Goal: Communication & Community: Answer question/provide support

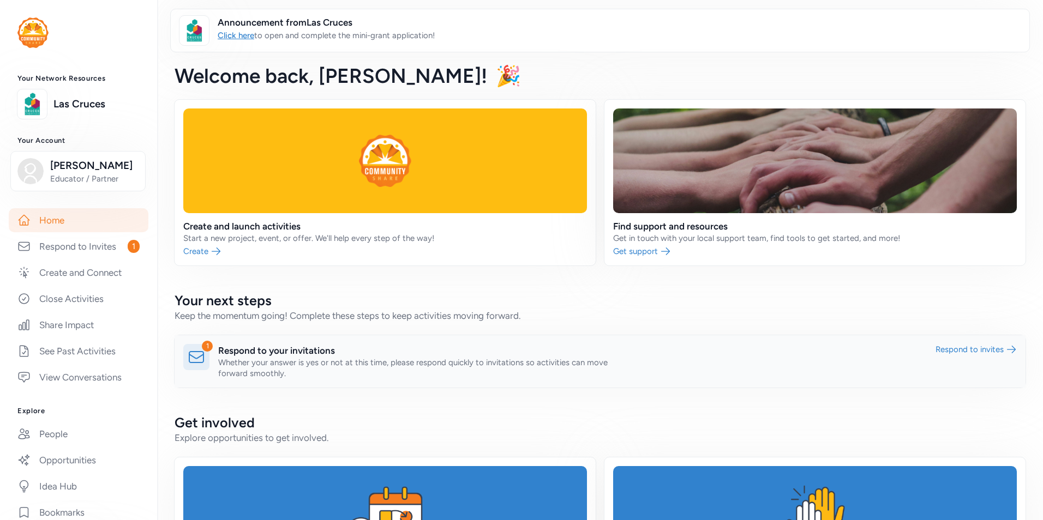
click at [333, 353] on link at bounding box center [599, 361] width 851 height 52
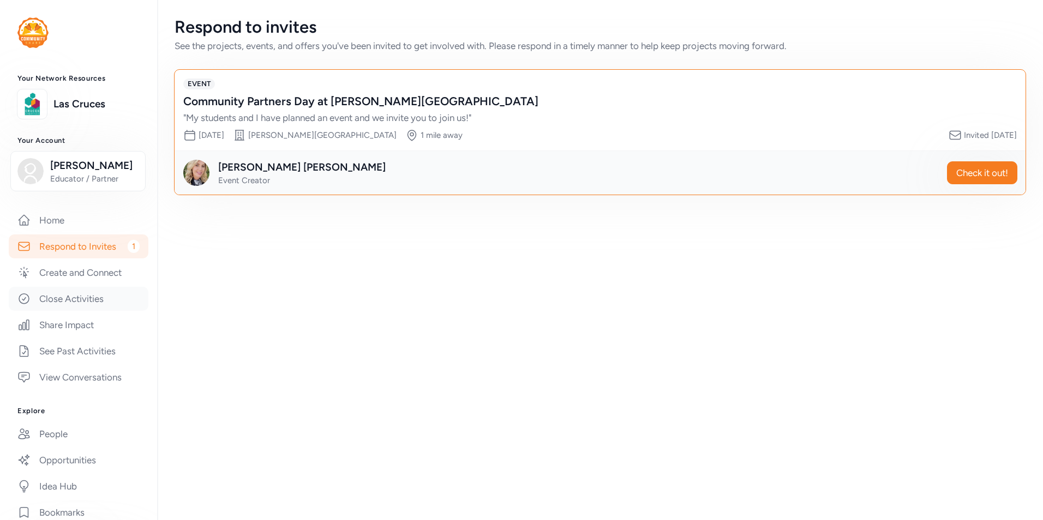
click at [81, 305] on link "Close Activities" at bounding box center [79, 299] width 140 height 24
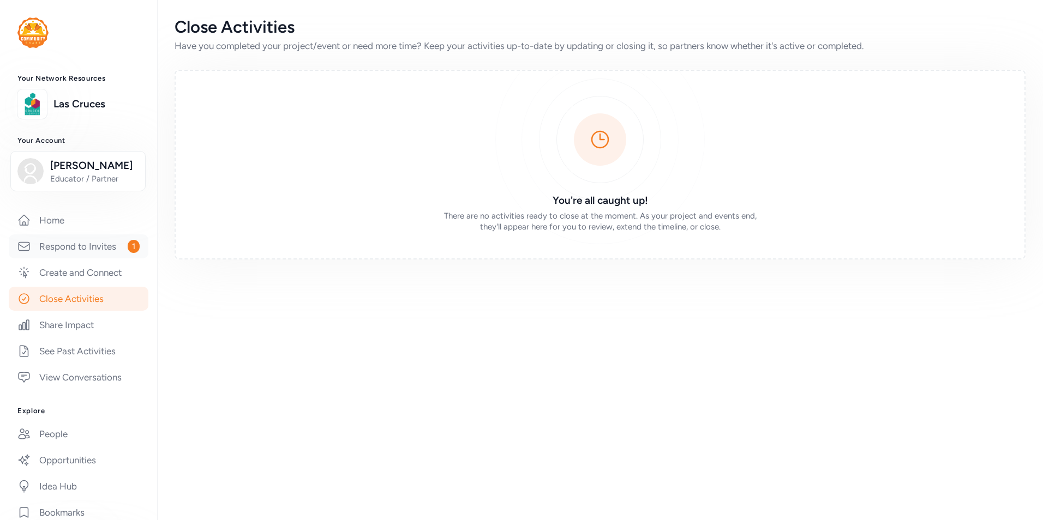
click at [83, 250] on link "Respond to Invites 1" at bounding box center [79, 246] width 140 height 24
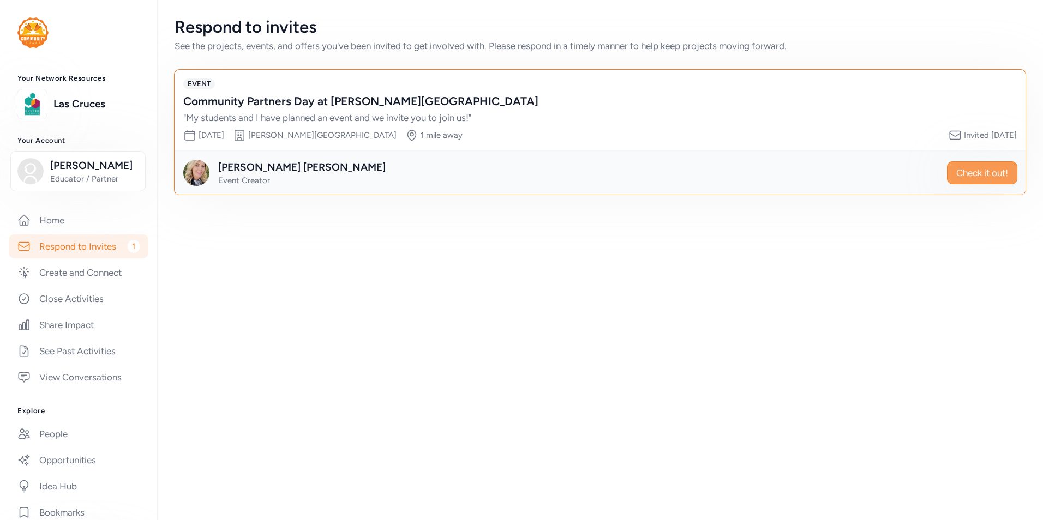
click at [982, 173] on span "Check it out!" at bounding box center [982, 172] width 52 height 13
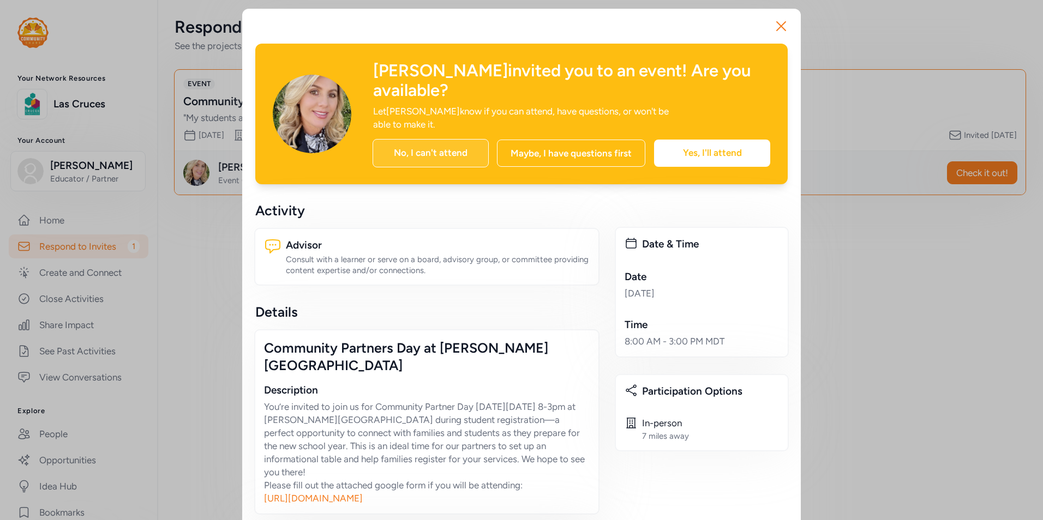
click at [435, 139] on div "No, I can't attend" at bounding box center [430, 153] width 116 height 28
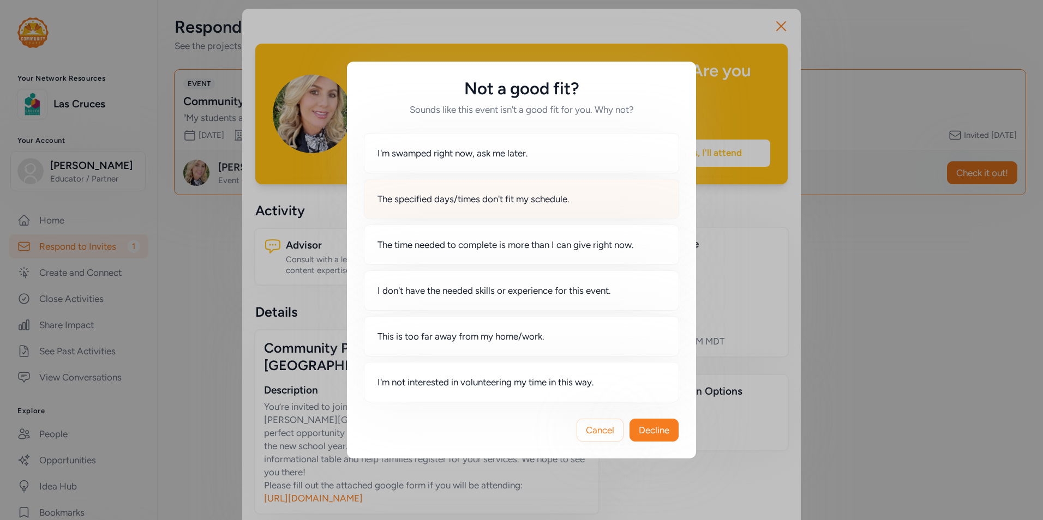
click at [599, 196] on div "The specified days/times don't fit my schedule." at bounding box center [521, 199] width 315 height 40
click at [649, 431] on span "Decline" at bounding box center [654, 430] width 31 height 13
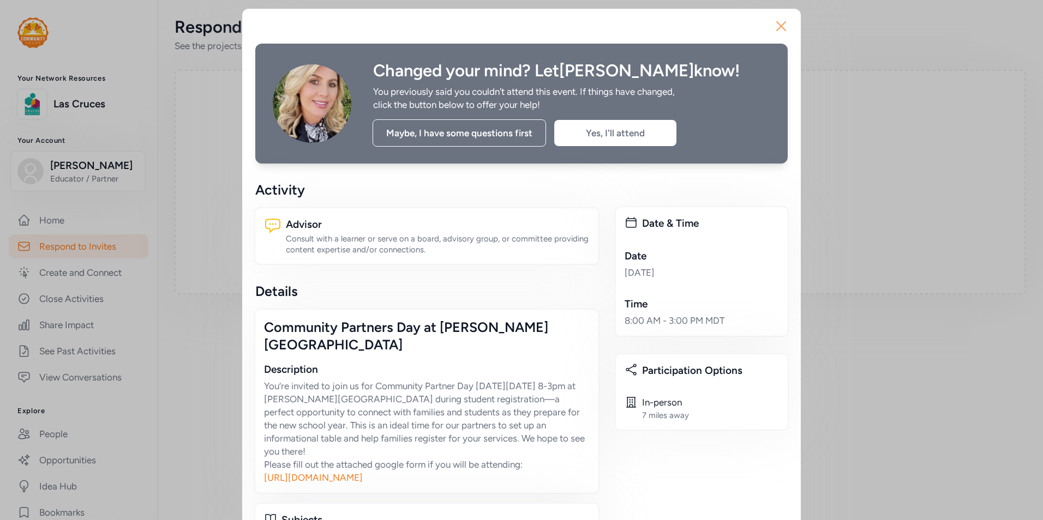
click at [779, 23] on icon "button" at bounding box center [780, 25] width 17 height 17
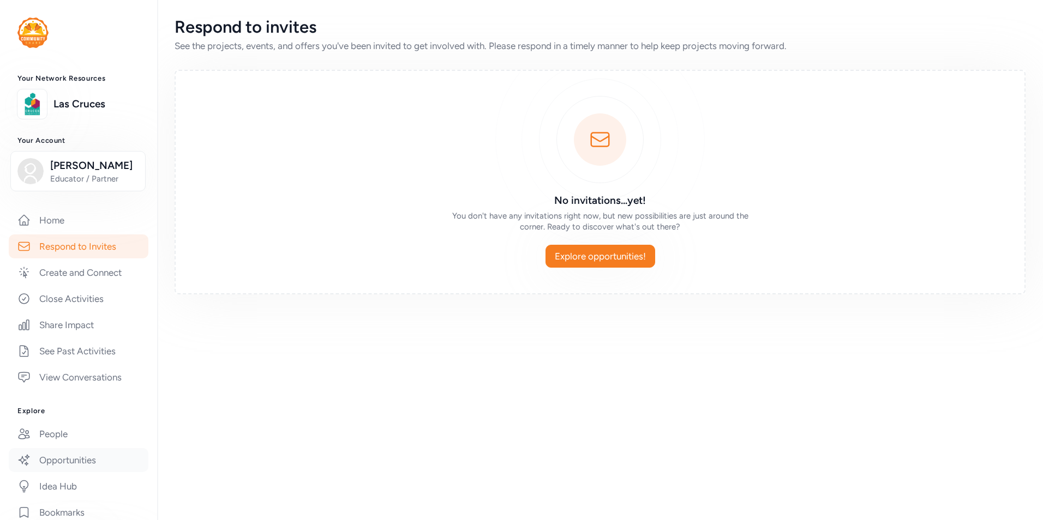
click at [69, 459] on link "Opportunities" at bounding box center [79, 460] width 140 height 24
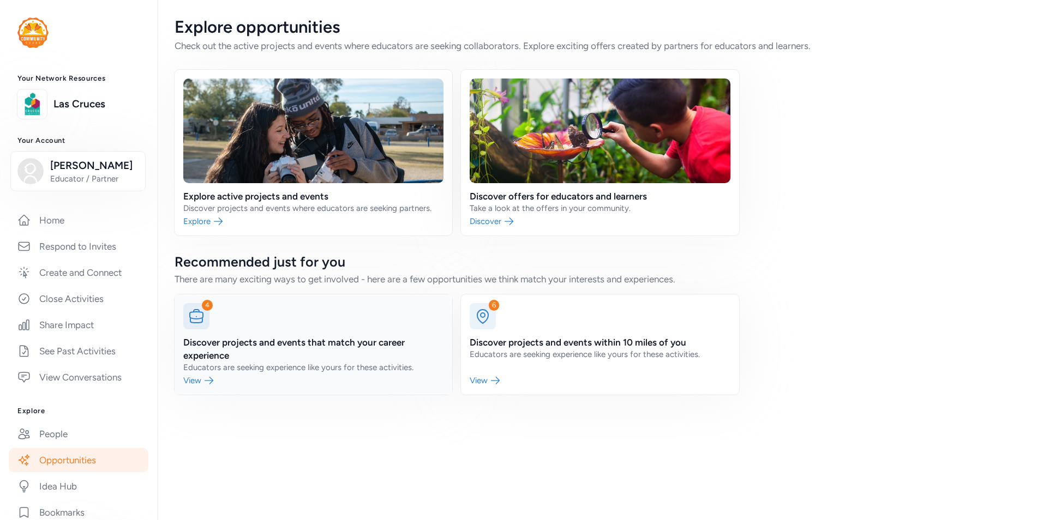
click at [265, 339] on link at bounding box center [313, 344] width 278 height 100
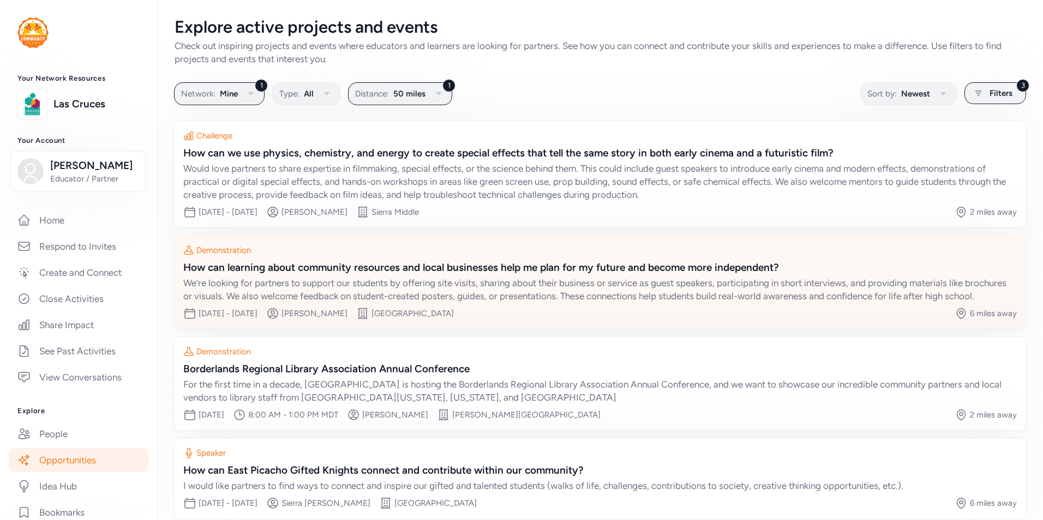
click at [363, 270] on div "How can learning about community resources and local businesses help me plan fo…" at bounding box center [599, 267] width 833 height 15
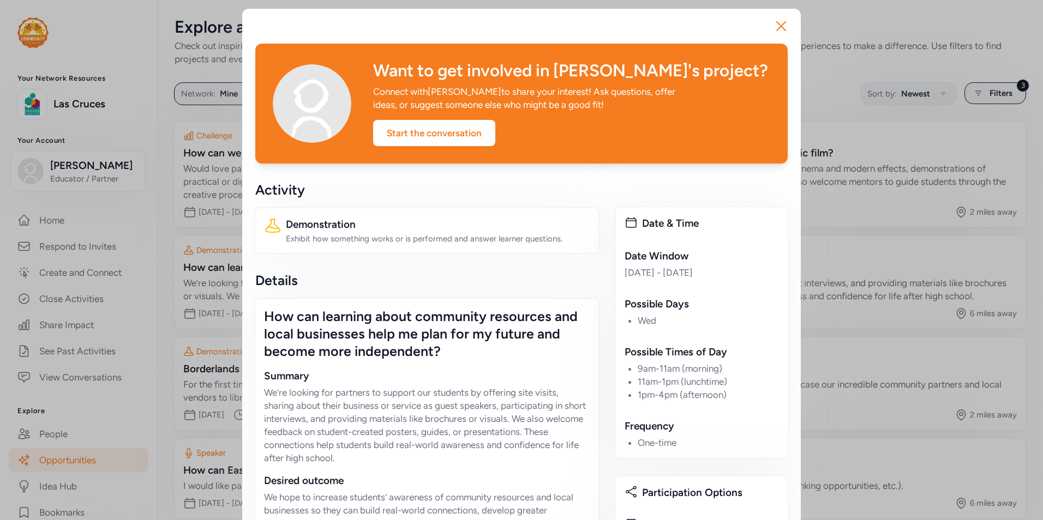
click at [781, 153] on div "Want to get involved in [PERSON_NAME]'s project? Connect with [PERSON_NAME] to …" at bounding box center [521, 104] width 532 height 120
click at [473, 130] on div "Start the conversation" at bounding box center [434, 133] width 122 height 26
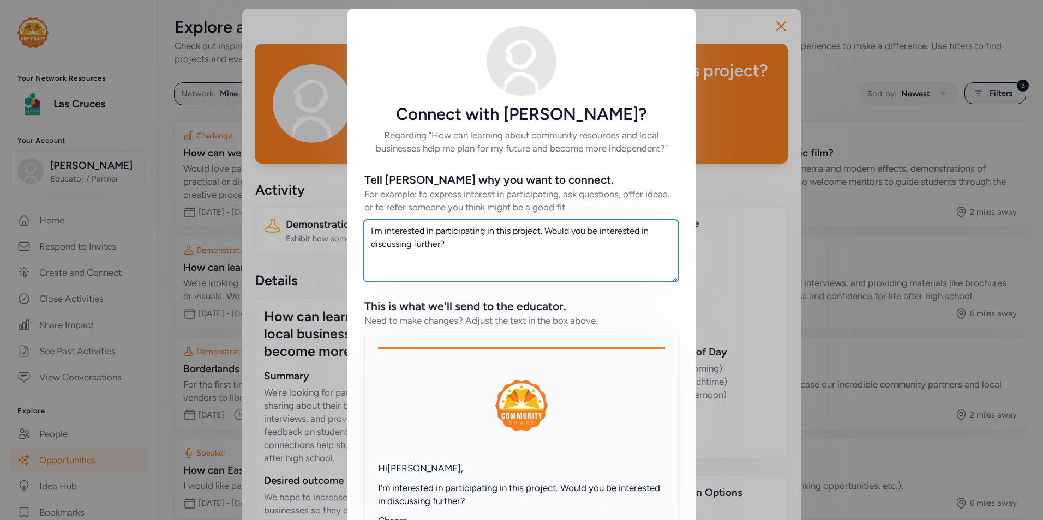
drag, startPoint x: 489, startPoint y: 250, endPoint x: 326, endPoint y: 216, distance: 166.5
click at [326, 216] on div "Connect with [PERSON_NAME]? Regarding "How can learning about community resourc…" at bounding box center [521, 304] width 1043 height 609
type textarea "W"
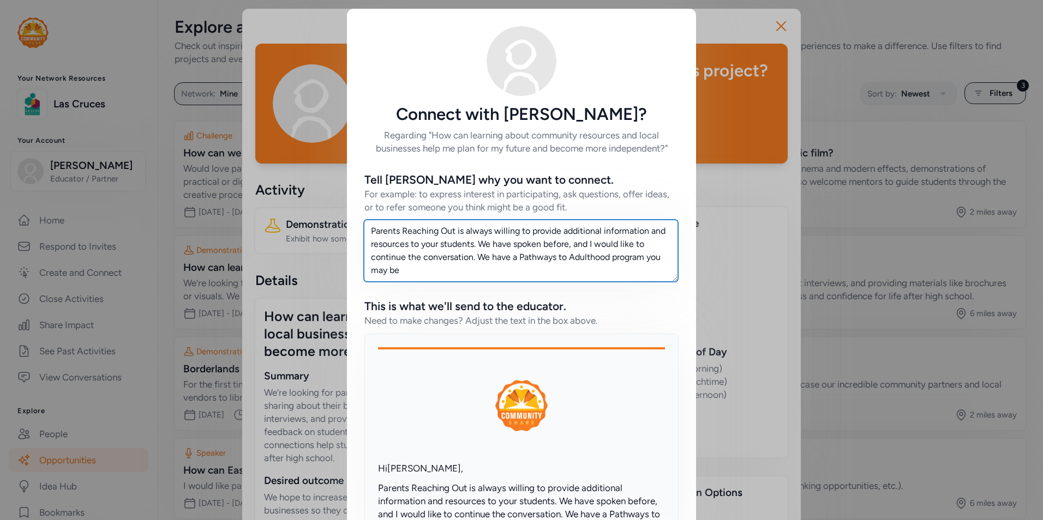
click at [466, 270] on textarea "Parents Reaching Out is always willing to provide additional information and re…" at bounding box center [521, 251] width 314 height 62
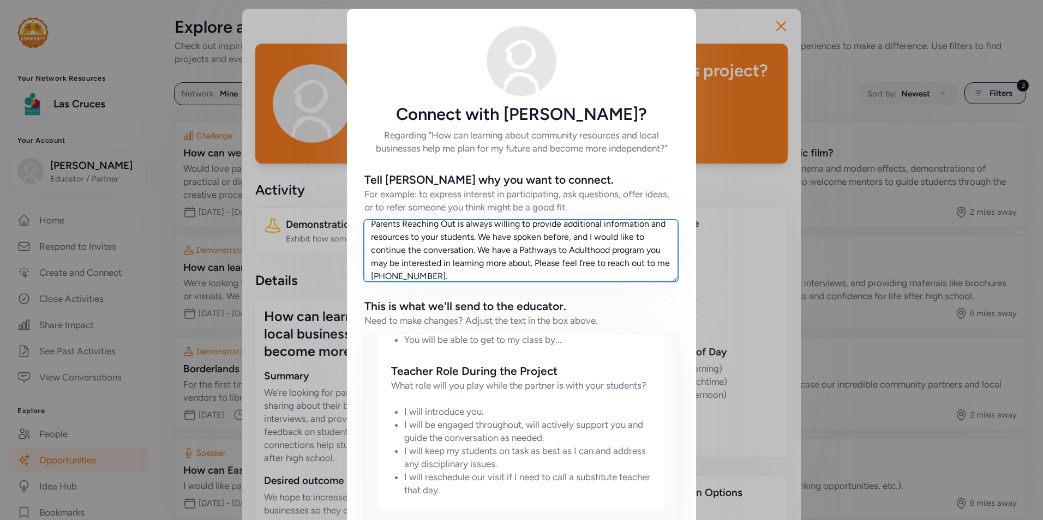
scroll to position [88, 0]
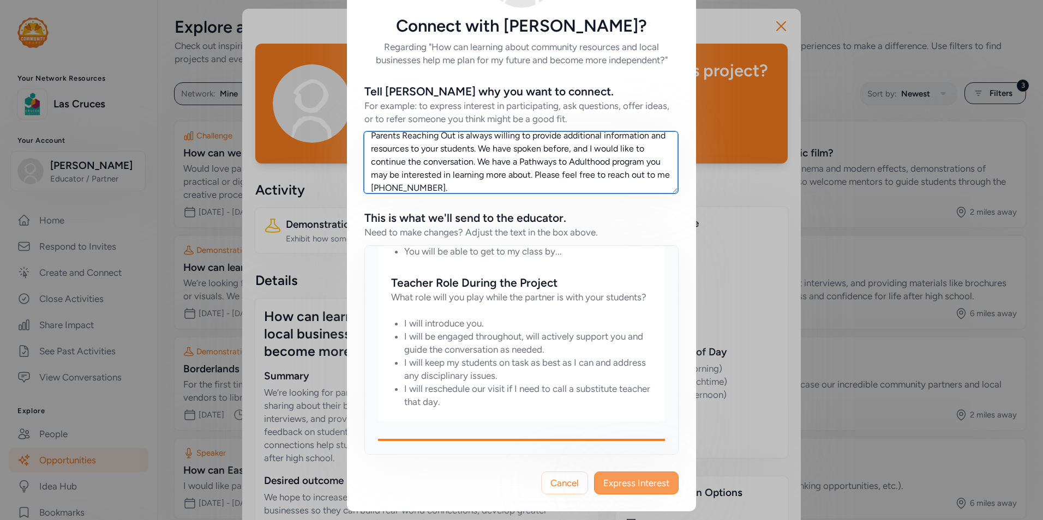
type textarea "Parents Reaching Out is always willing to provide additional information and re…"
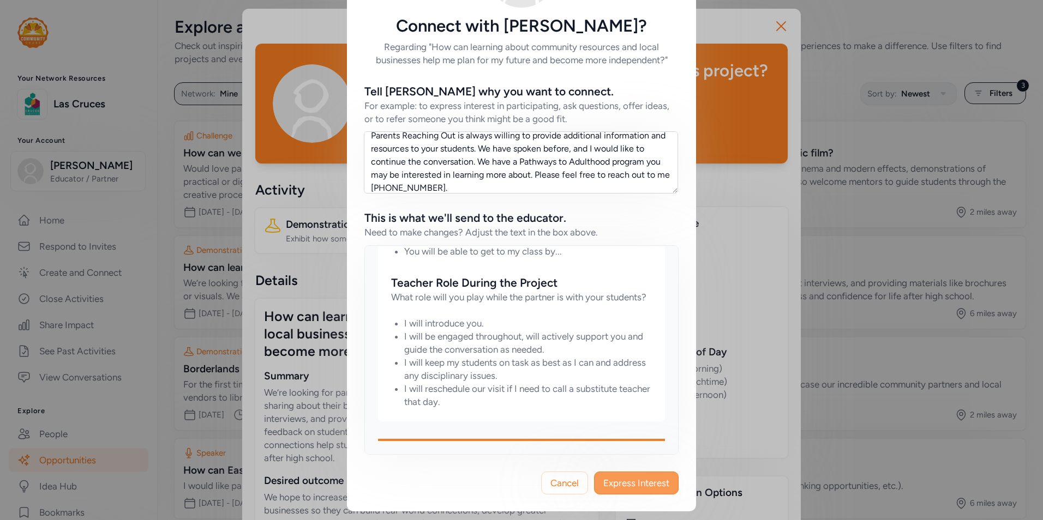
click at [651, 480] on span "Express Interest" at bounding box center [636, 483] width 66 height 13
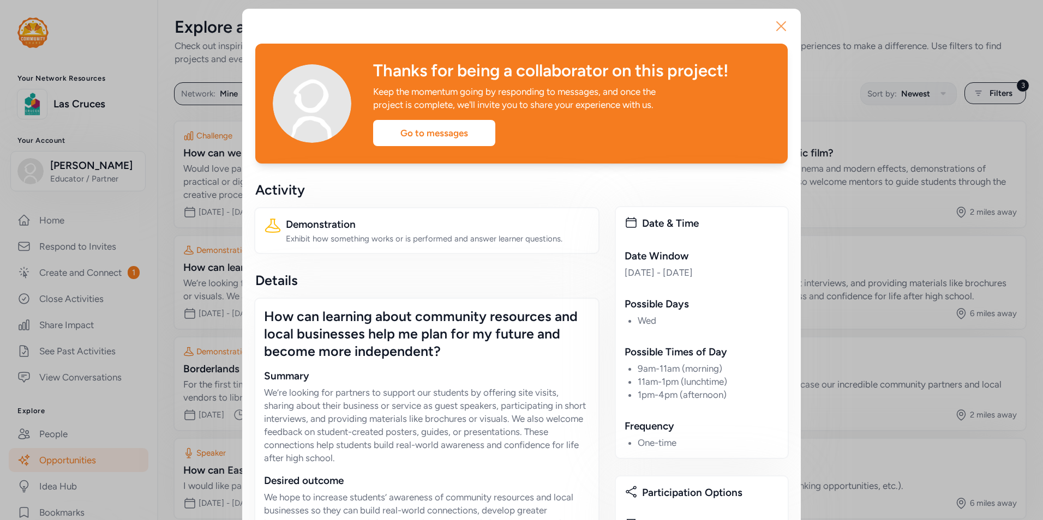
click at [778, 25] on icon "button" at bounding box center [780, 26] width 9 height 9
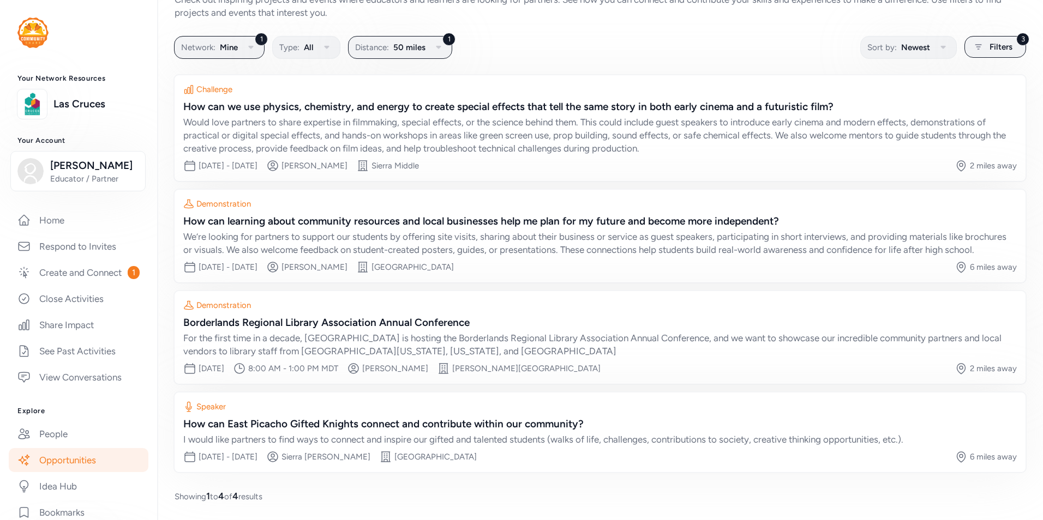
scroll to position [59, 0]
click at [77, 446] on link "People" at bounding box center [79, 434] width 140 height 24
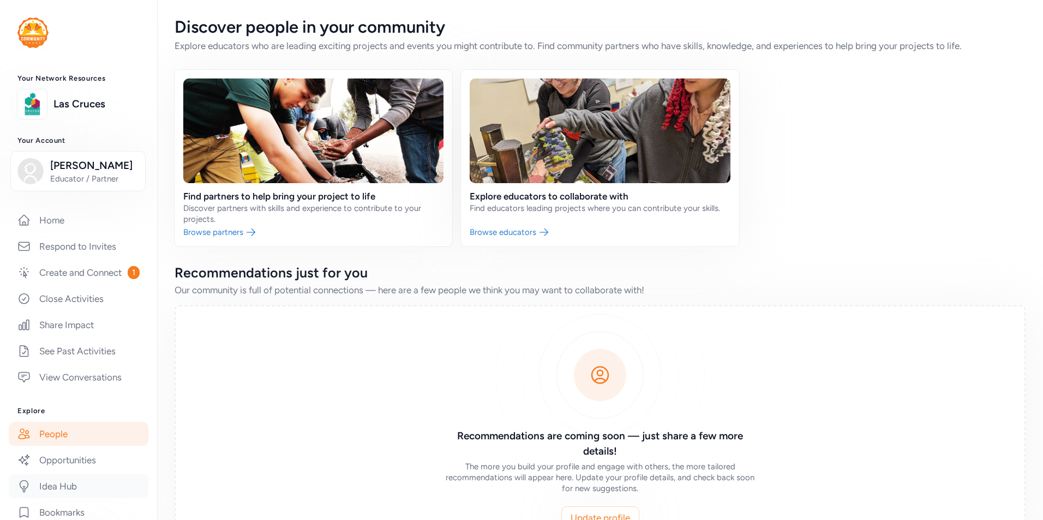
click at [67, 498] on link "Idea Hub" at bounding box center [79, 486] width 140 height 24
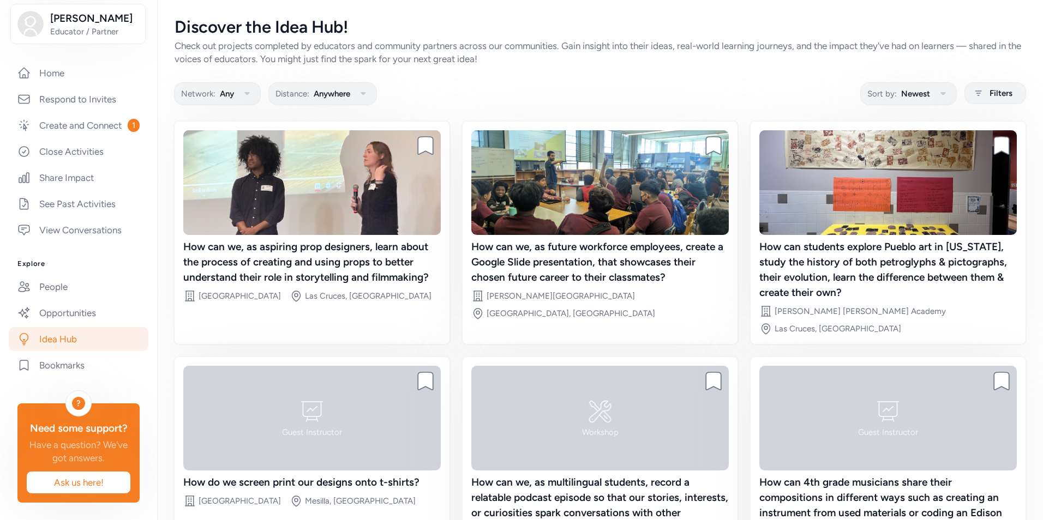
scroll to position [153, 0]
click at [93, 126] on link "Create and Connect 1" at bounding box center [79, 125] width 140 height 24
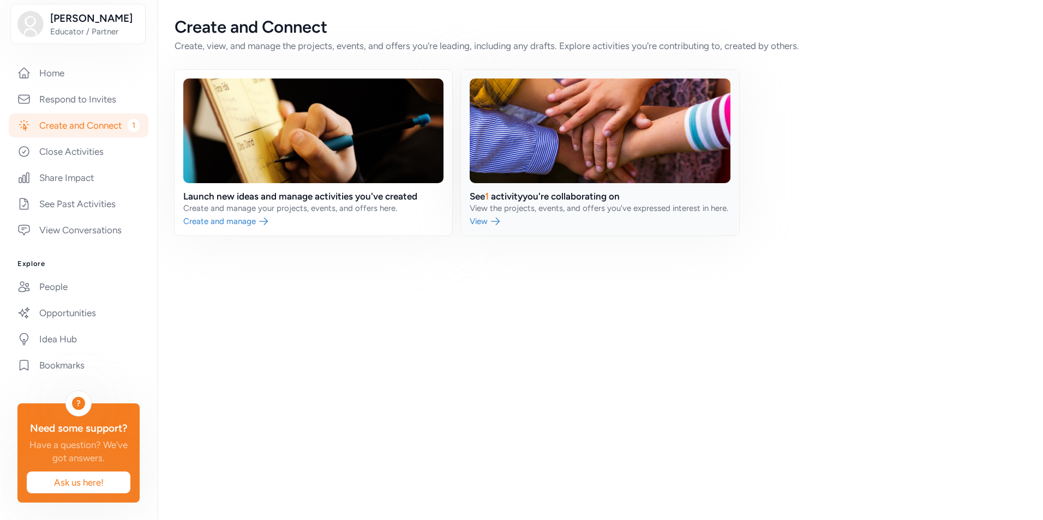
click at [570, 203] on link at bounding box center [600, 153] width 278 height 166
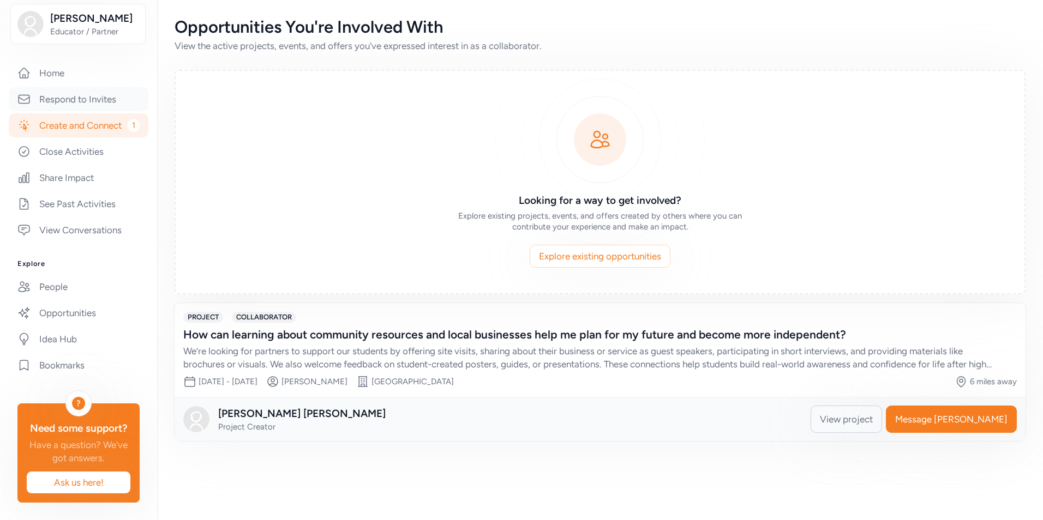
click at [81, 92] on link "Respond to Invites" at bounding box center [79, 99] width 140 height 24
